Goal: Navigation & Orientation: Find specific page/section

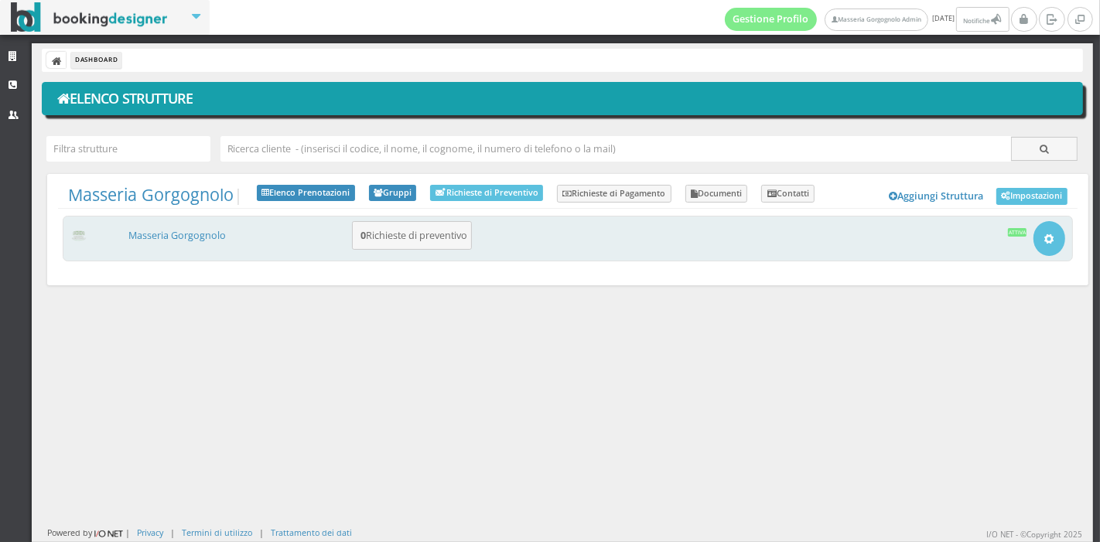
click at [170, 244] on div "Masseria Gorgognolo 0 Richieste di preventivo Apri Setup e Impostazioni Attiva" at bounding box center [568, 239] width 1011 height 46
click at [184, 233] on link "Masseria Gorgognolo" at bounding box center [177, 235] width 98 height 13
